Goal: Transaction & Acquisition: Purchase product/service

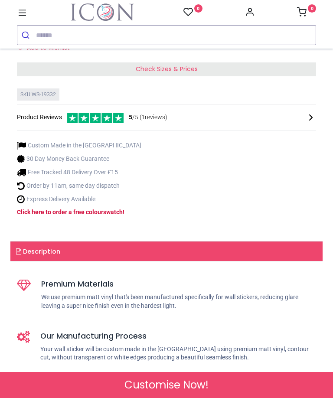
scroll to position [287, 0]
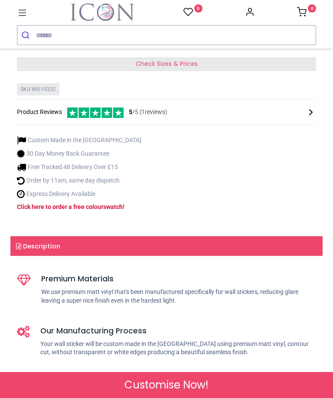
click at [216, 71] on div "Check Sizes & Prices" at bounding box center [166, 64] width 299 height 14
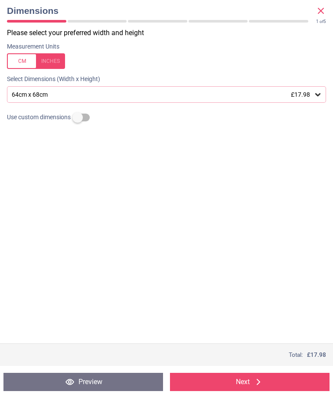
click at [123, 379] on button "Preview" at bounding box center [83, 382] width 160 height 18
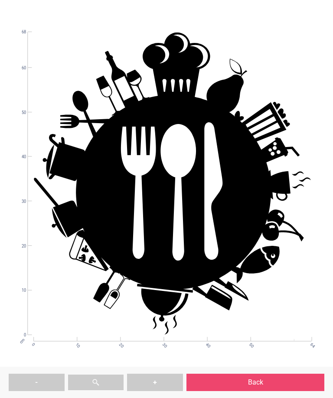
click at [262, 383] on button "Back" at bounding box center [256, 382] width 138 height 17
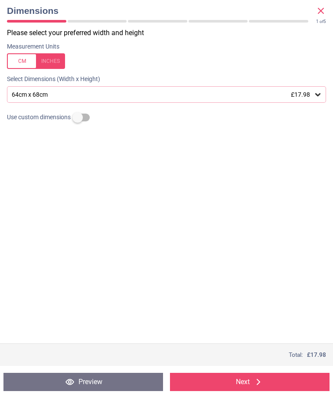
click at [317, 91] on icon at bounding box center [318, 94] width 9 height 9
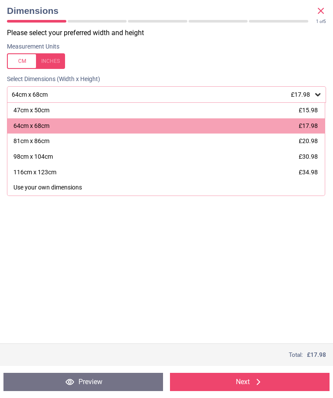
click at [317, 105] on div "47cm x 50cm £15.98" at bounding box center [165, 111] width 317 height 16
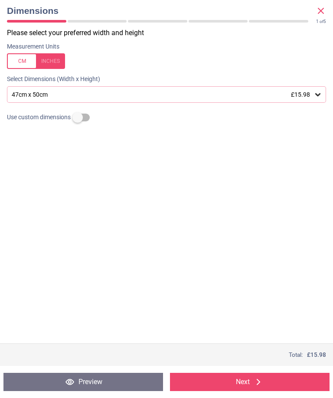
click at [107, 381] on button "Preview" at bounding box center [83, 382] width 160 height 18
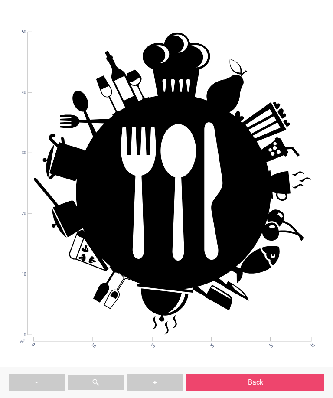
click at [275, 380] on button "Back" at bounding box center [256, 382] width 138 height 17
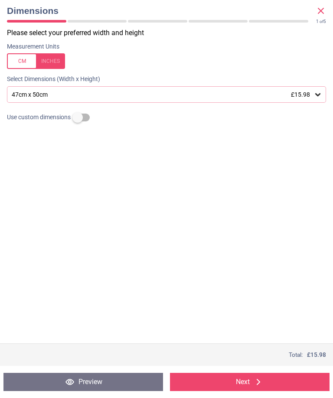
click at [318, 91] on icon at bounding box center [318, 94] width 9 height 9
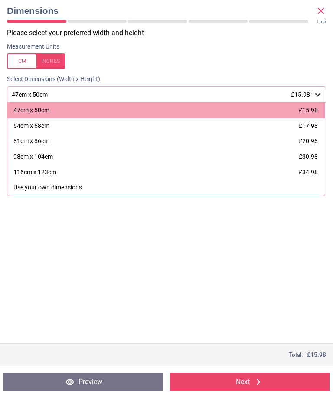
click at [313, 125] on span "£17.98" at bounding box center [308, 125] width 19 height 7
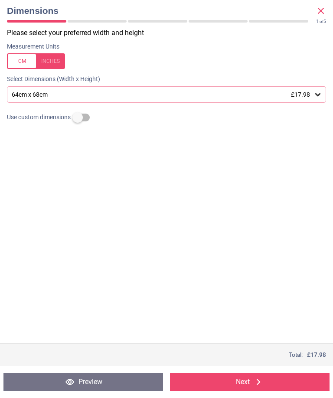
click at [275, 384] on button "Next" at bounding box center [250, 382] width 160 height 18
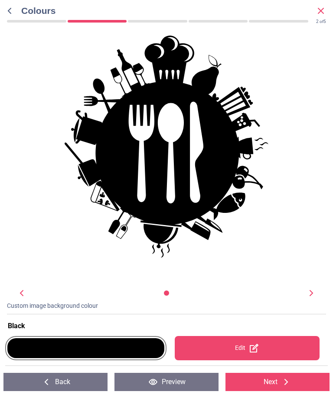
click at [136, 350] on div at bounding box center [85, 348] width 157 height 20
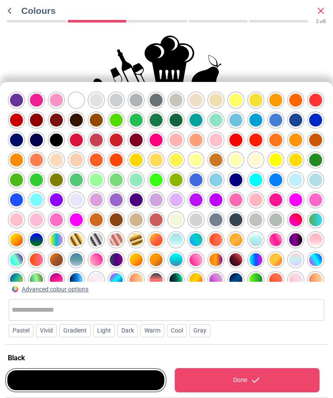
click at [23, 329] on div "Pastel" at bounding box center [21, 330] width 25 height 13
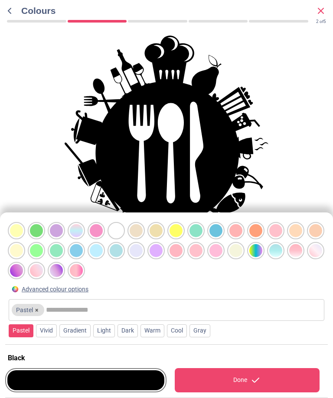
click at [45, 332] on div "Vivid" at bounding box center [46, 330] width 21 height 13
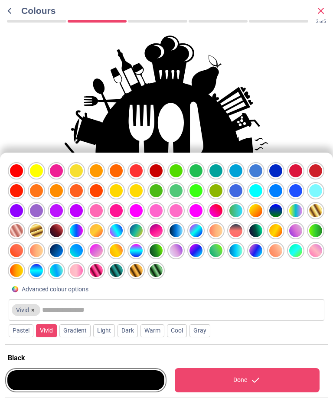
click at [81, 328] on div "Gradient" at bounding box center [74, 330] width 31 height 13
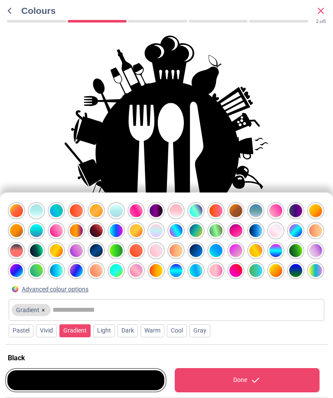
click at [298, 276] on div at bounding box center [295, 270] width 13 height 13
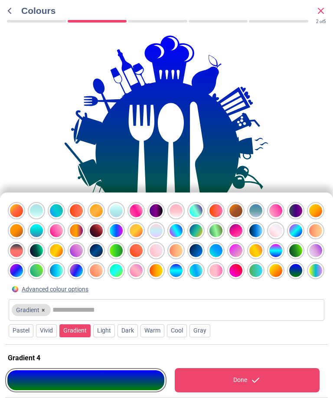
click at [108, 332] on div "Light" at bounding box center [104, 330] width 22 height 13
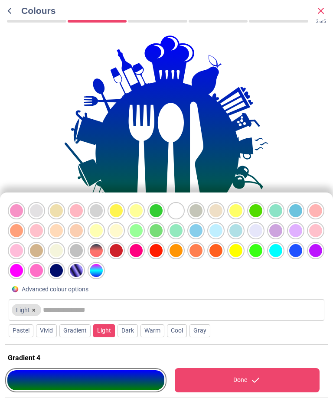
click at [134, 330] on div "Dark" at bounding box center [128, 330] width 20 height 13
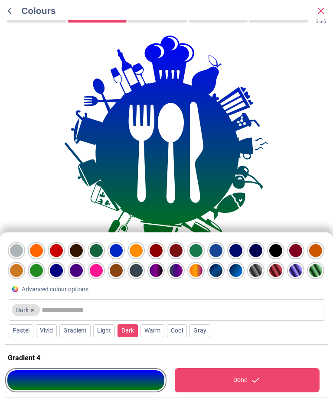
click at [259, 248] on div at bounding box center [255, 250] width 13 height 13
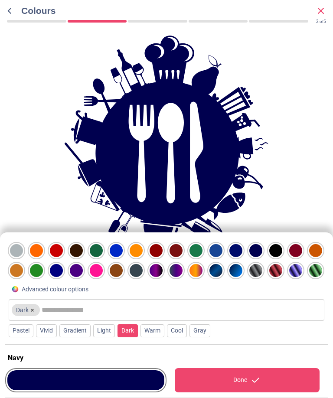
click at [278, 251] on div at bounding box center [275, 250] width 13 height 13
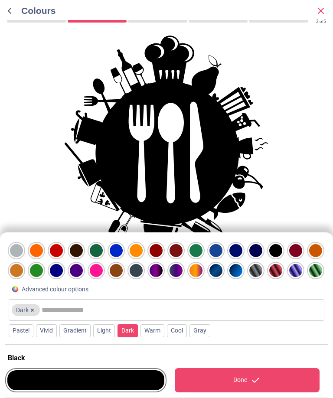
click at [158, 330] on div "Warm" at bounding box center [153, 330] width 24 height 13
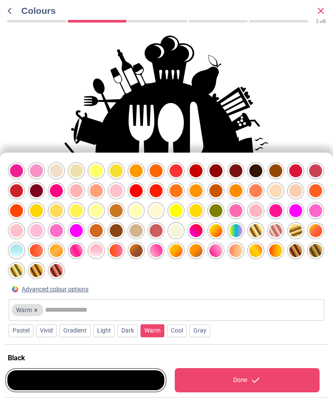
click at [254, 168] on div at bounding box center [255, 170] width 13 height 13
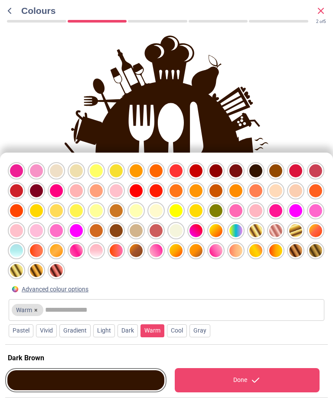
click at [178, 328] on div "Cool" at bounding box center [177, 330] width 20 height 13
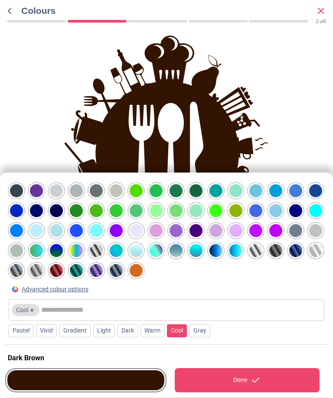
click at [82, 267] on div at bounding box center [76, 270] width 13 height 13
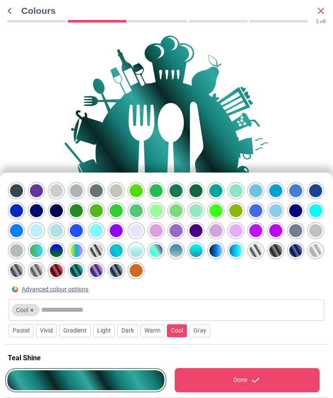
click at [258, 253] on div at bounding box center [255, 250] width 13 height 13
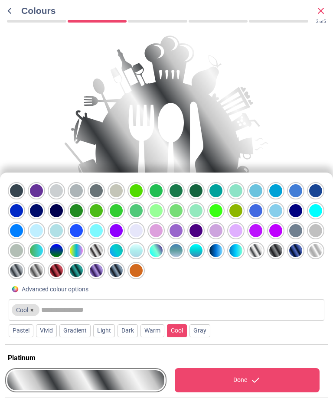
click at [279, 255] on div at bounding box center [275, 250] width 13 height 13
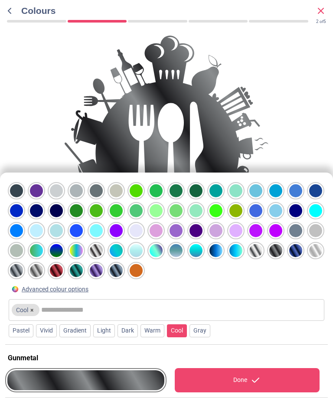
click at [134, 330] on div "Dark" at bounding box center [128, 330] width 20 height 13
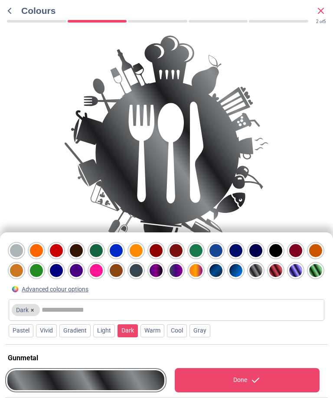
click at [278, 251] on div at bounding box center [275, 250] width 13 height 13
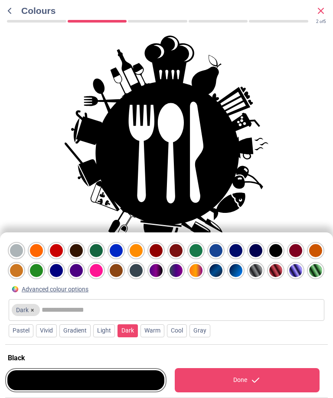
click at [252, 376] on icon at bounding box center [256, 380] width 10 height 10
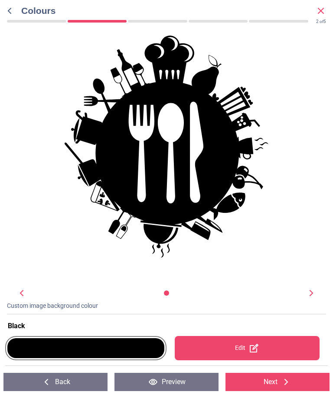
click at [265, 347] on div "Edit" at bounding box center [247, 348] width 145 height 24
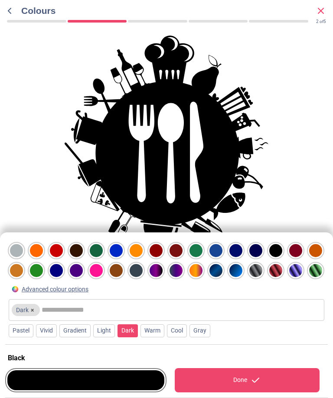
click at [259, 270] on div at bounding box center [255, 270] width 13 height 13
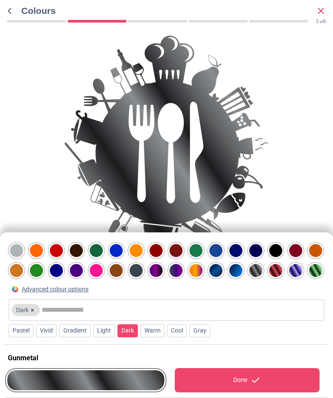
click at [279, 250] on div at bounding box center [275, 250] width 13 height 13
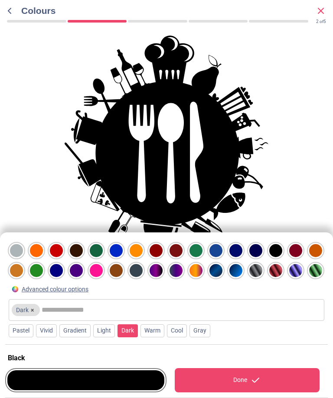
click at [263, 379] on div "Done" at bounding box center [247, 380] width 145 height 24
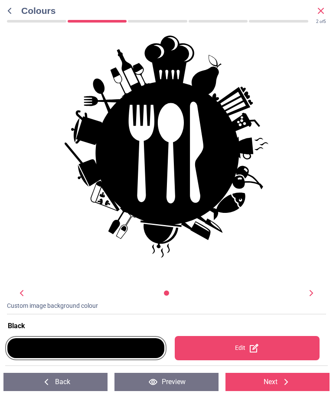
click at [278, 380] on button "Next" at bounding box center [278, 382] width 104 height 18
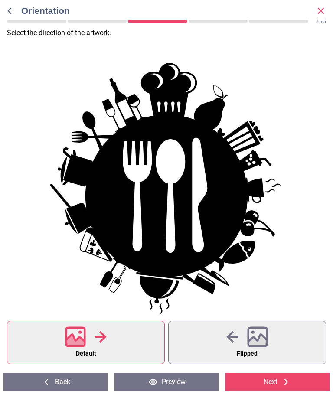
click at [176, 382] on button "Preview" at bounding box center [167, 382] width 104 height 18
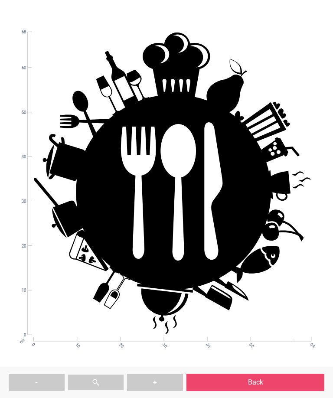
click at [267, 383] on button "Back" at bounding box center [256, 382] width 138 height 17
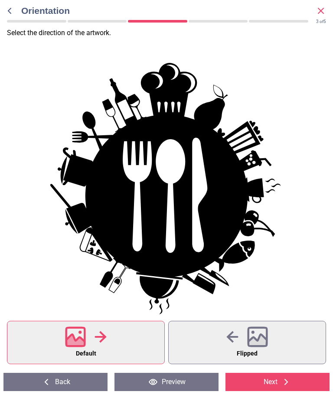
click at [266, 343] on icon at bounding box center [258, 341] width 19 height 15
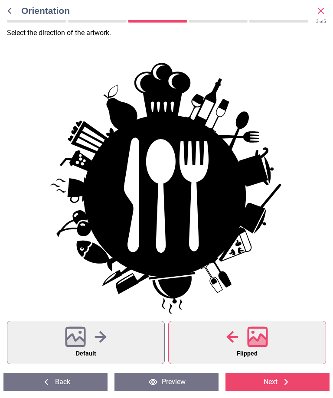
click at [123, 337] on button "Default" at bounding box center [86, 342] width 158 height 43
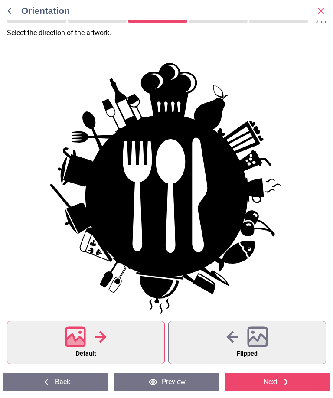
click at [273, 382] on button "Next" at bounding box center [278, 382] width 104 height 18
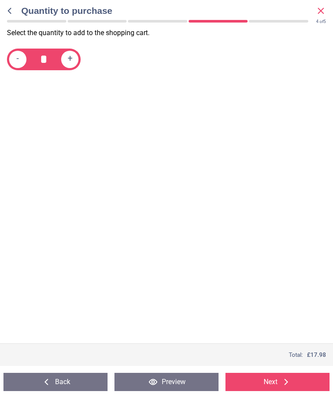
click at [284, 380] on icon at bounding box center [286, 382] width 10 height 10
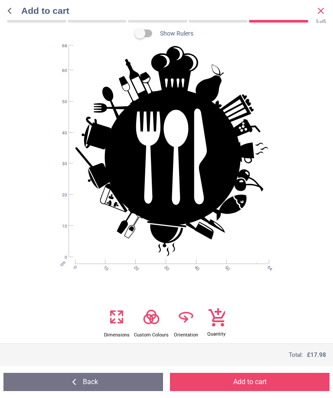
click at [259, 382] on button "Add to cart" at bounding box center [250, 382] width 160 height 18
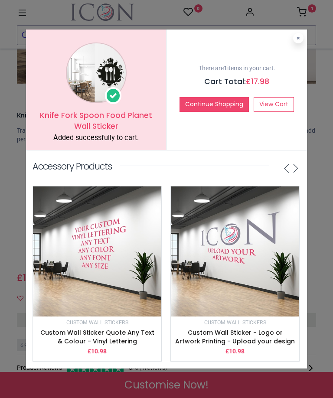
click at [280, 104] on link "View Cart" at bounding box center [274, 104] width 40 height 15
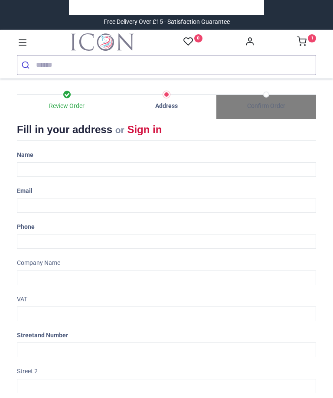
select select "***"
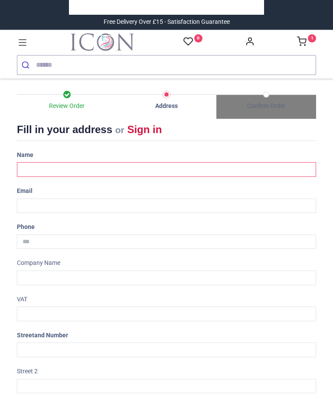
click at [34, 169] on input "text" at bounding box center [166, 169] width 299 height 15
type input "**********"
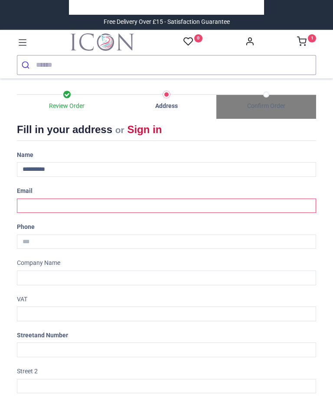
click at [37, 206] on input "email" at bounding box center [166, 206] width 299 height 15
type input "**********"
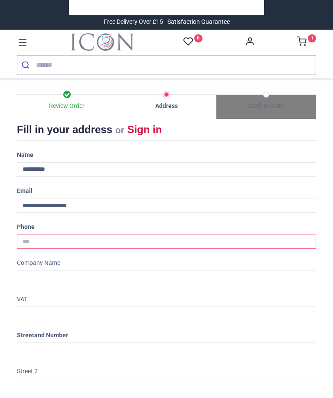
click at [43, 241] on input "tel" at bounding box center [166, 242] width 299 height 15
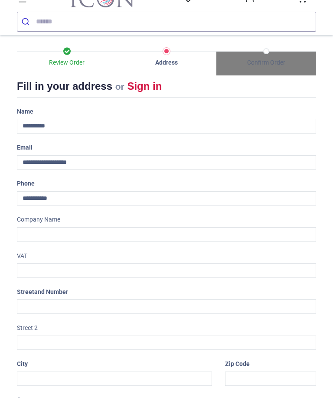
scroll to position [46, 0]
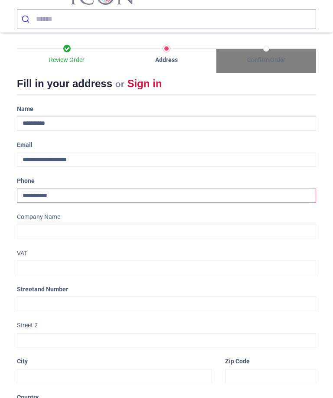
type input "**********"
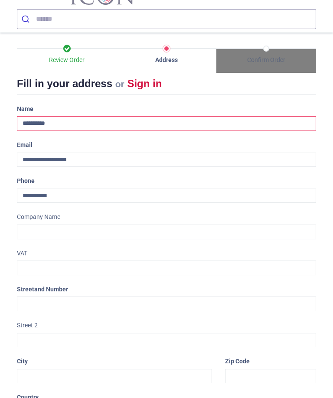
click at [39, 120] on input "**********" at bounding box center [166, 123] width 299 height 15
click at [75, 123] on input "**********" at bounding box center [166, 123] width 299 height 15
type input "**********"
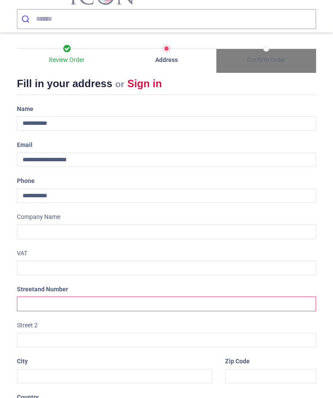
click at [33, 303] on input "text" at bounding box center [166, 304] width 299 height 15
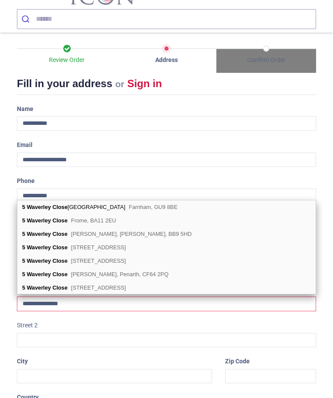
type input "**********"
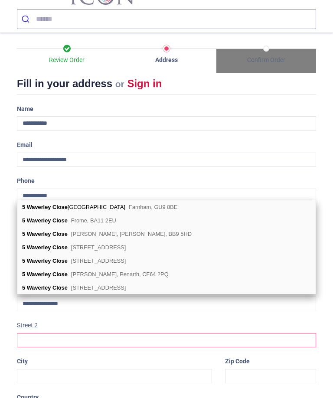
click at [31, 341] on input "text" at bounding box center [166, 340] width 299 height 15
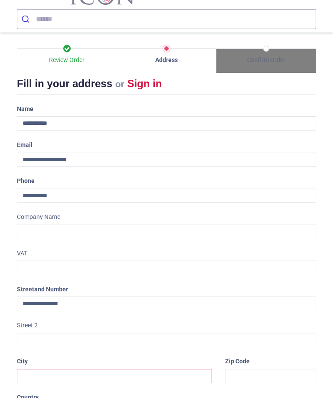
click at [28, 377] on input "text" at bounding box center [114, 376] width 195 height 15
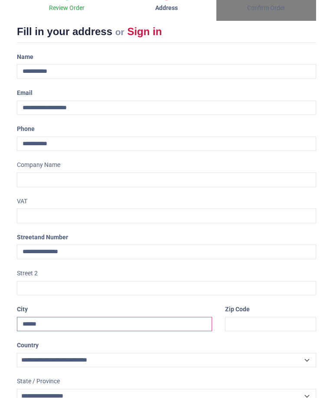
scroll to position [111, 0]
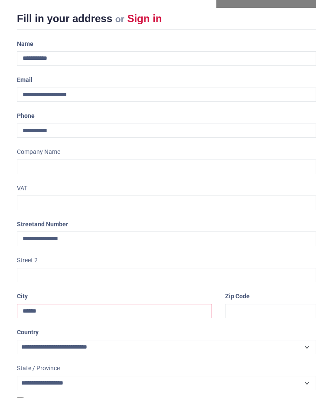
type input "******"
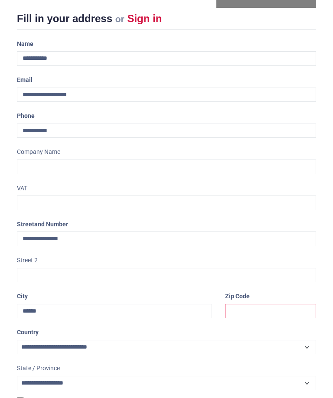
click at [239, 311] on input "text" at bounding box center [270, 311] width 91 height 15
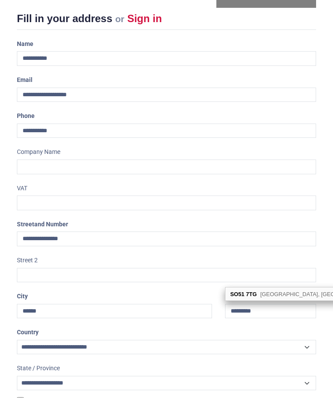
click at [274, 294] on span "Waverley Close, Romsey - 18 Addresses" at bounding box center [338, 294] width 157 height 7
type input "********"
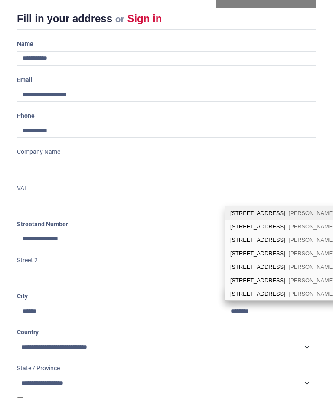
click at [289, 267] on span "Romsey, SO51 7TG" at bounding box center [339, 267] width 101 height 7
select select "***"
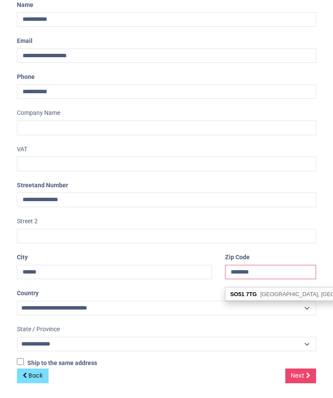
scroll to position [149, 0]
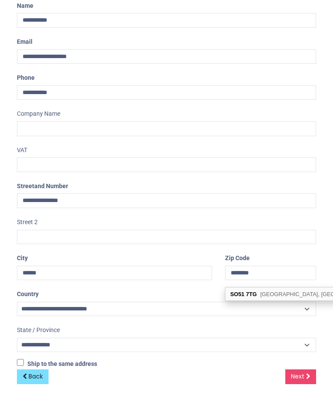
click at [305, 370] on link "Next" at bounding box center [300, 377] width 31 height 15
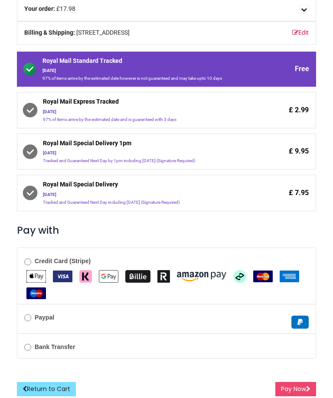
scroll to position [121, 0]
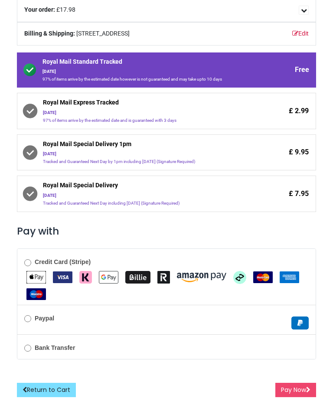
click at [33, 260] on label "Credit Card (Stripe)" at bounding box center [57, 262] width 66 height 9
click at [303, 385] on button "Pay Now" at bounding box center [295, 390] width 41 height 15
